Goal: Task Accomplishment & Management: Manage account settings

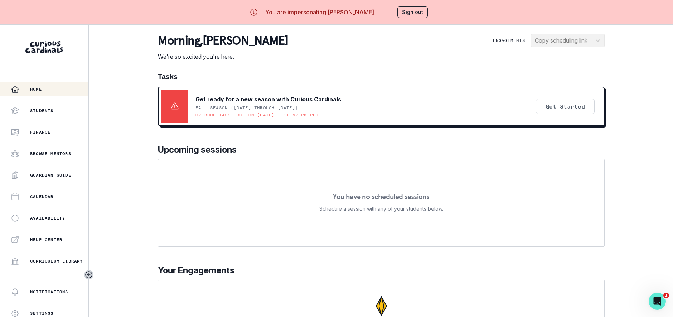
scroll to position [115, 0]
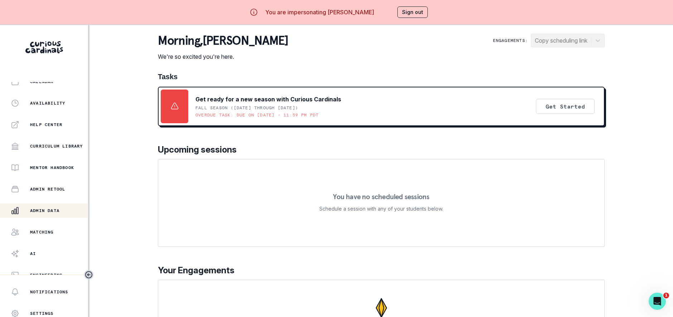
click at [47, 212] on p "Admin Data" at bounding box center [44, 211] width 29 height 6
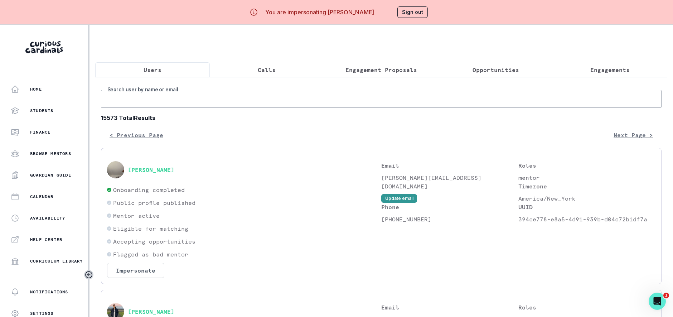
click at [116, 106] on input "Search user by name or email" at bounding box center [381, 99] width 561 height 18
type input "[PERSON_NAME]"
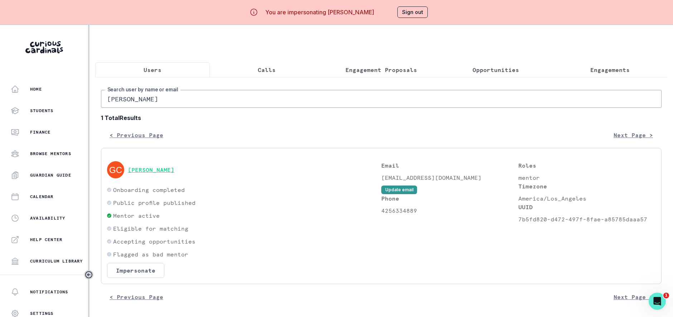
click at [144, 173] on button "[PERSON_NAME]" at bounding box center [151, 169] width 47 height 7
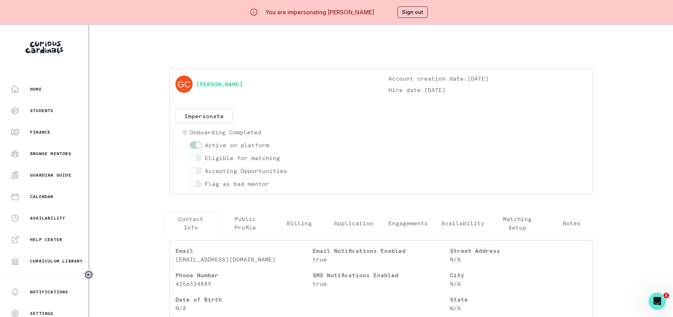
click at [400, 219] on p "Engagements" at bounding box center [407, 223] width 39 height 9
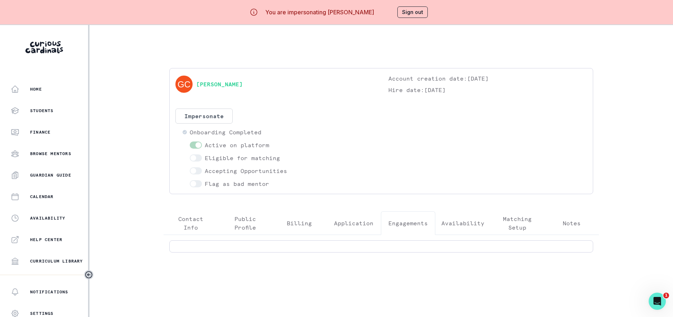
scroll to position [32, 0]
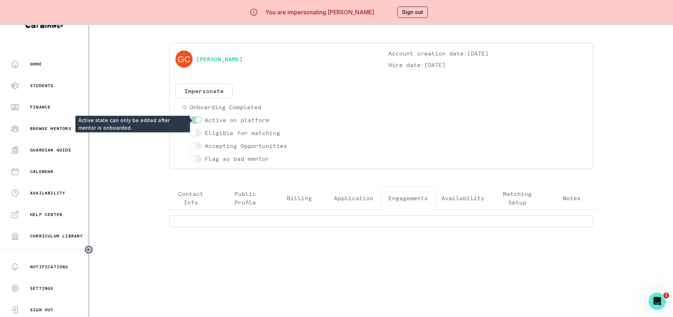
click at [200, 117] on span at bounding box center [198, 120] width 6 height 6
click at [201, 117] on span at bounding box center [198, 120] width 6 height 6
click at [202, 116] on span at bounding box center [196, 119] width 12 height 7
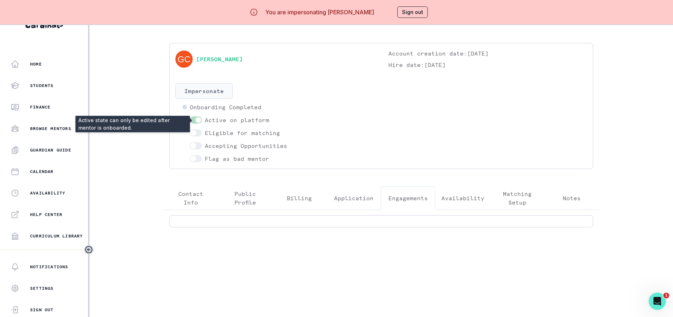
click at [210, 87] on button "Impersonate" at bounding box center [203, 90] width 57 height 15
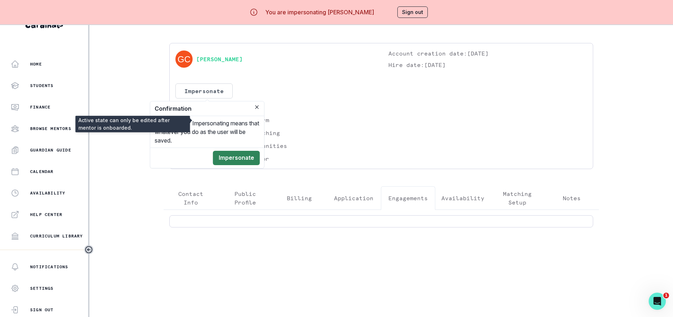
click at [258, 151] on button "Impersonate" at bounding box center [236, 158] width 47 height 14
